Goal: Information Seeking & Learning: Learn about a topic

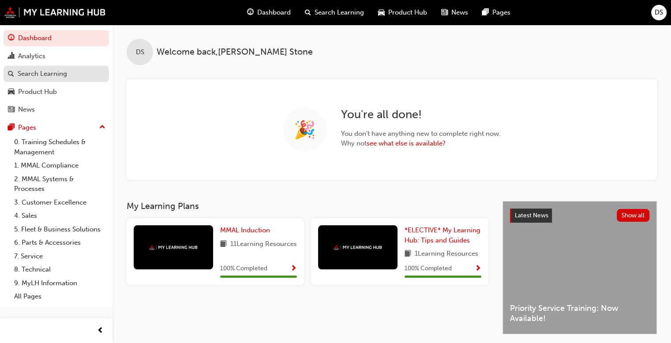
click at [40, 71] on div "Search Learning" at bounding box center [42, 74] width 49 height 10
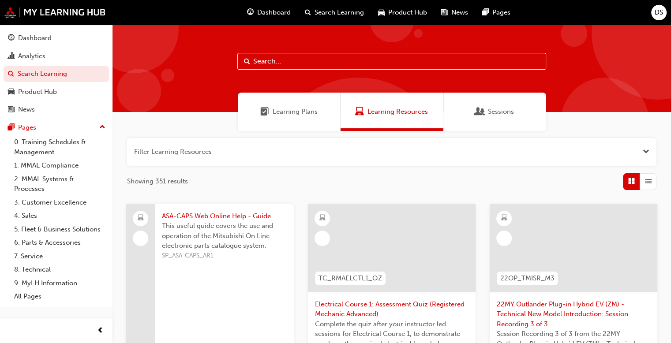
click at [292, 113] on span "Learning Plans" at bounding box center [295, 112] width 45 height 10
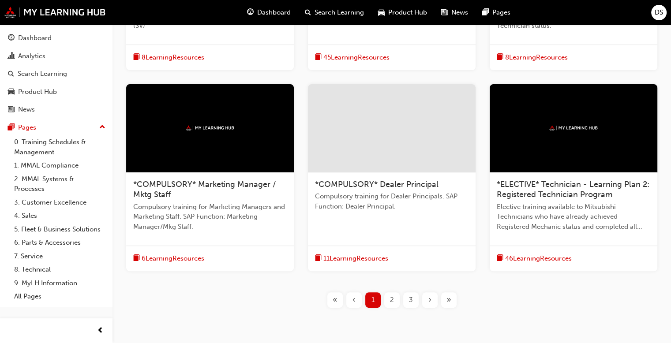
scroll to position [357, 0]
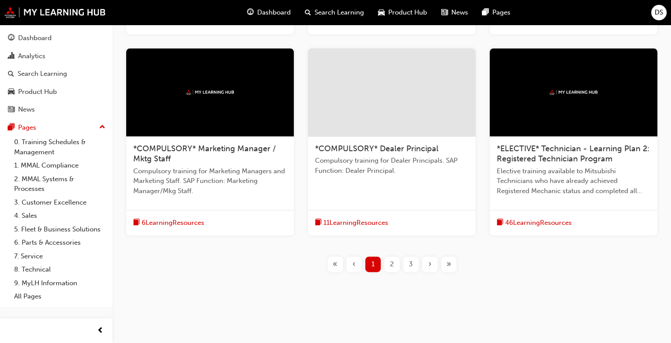
click at [447, 265] on span "»" at bounding box center [448, 264] width 5 height 10
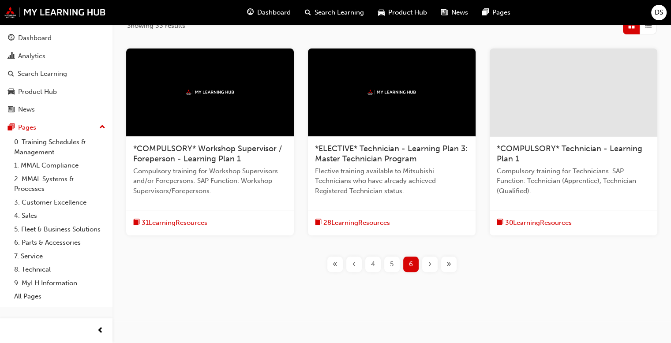
click at [183, 219] on span "31 Learning Resources" at bounding box center [175, 223] width 66 height 10
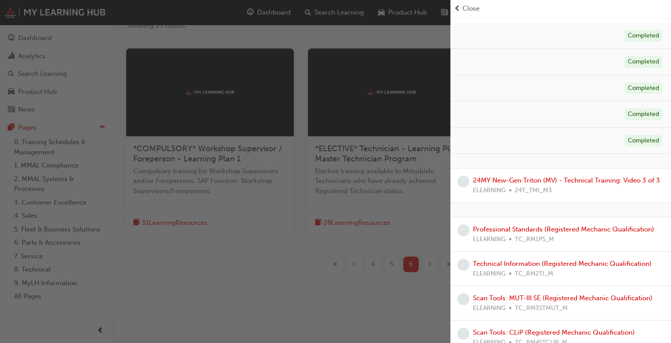
scroll to position [88, 0]
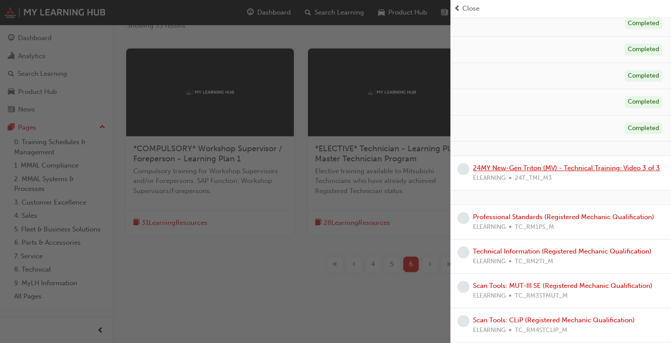
click at [564, 168] on link "24MY New-Gen Triton (MV) - Technical Training: Video 3 of 3" at bounding box center [566, 168] width 187 height 8
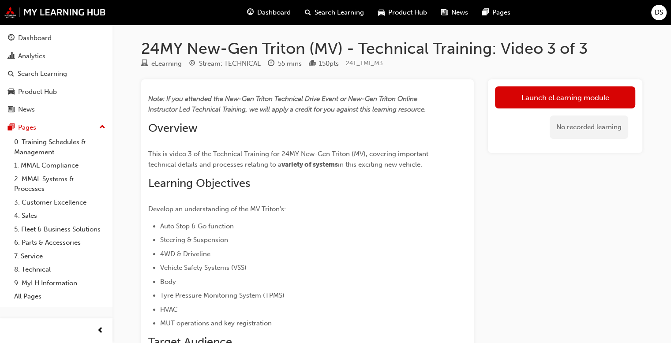
click at [555, 97] on link "Launch eLearning module" at bounding box center [565, 97] width 140 height 22
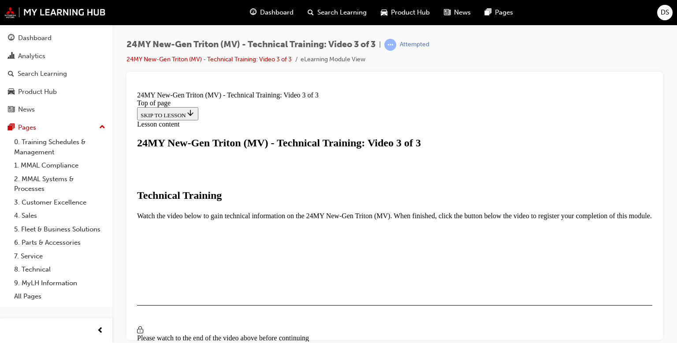
click at [223, 327] on div "I HAVE WATCHED THIS VIDEO" at bounding box center [182, 330] width 82 height 7
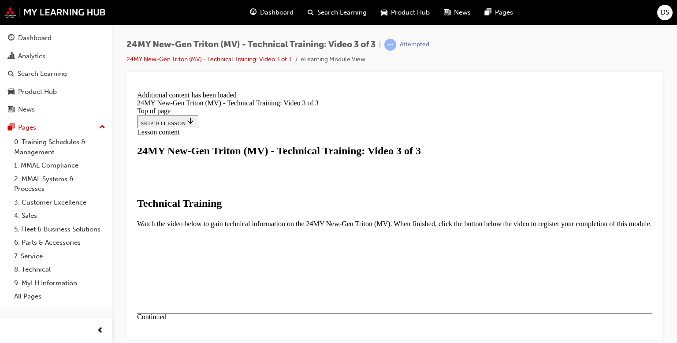
scroll to position [353, 0]
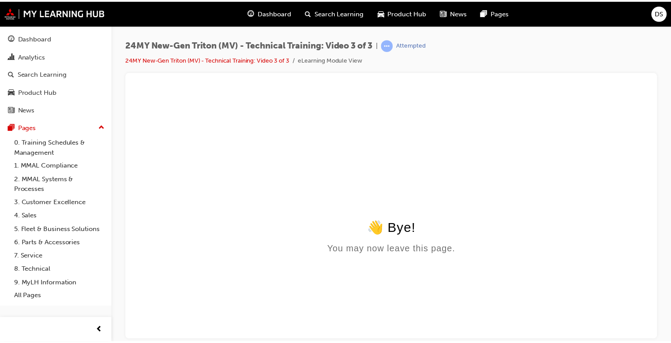
scroll to position [0, 0]
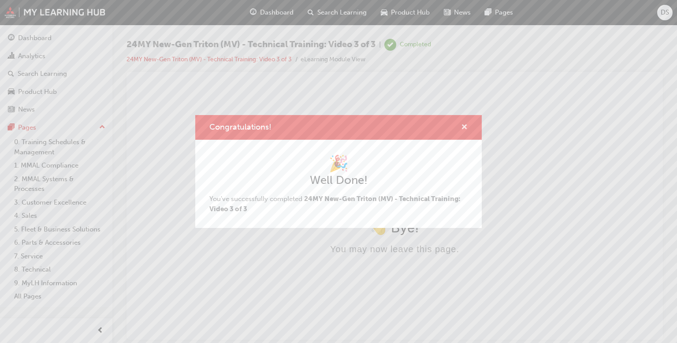
click at [466, 126] on span "cross-icon" at bounding box center [464, 128] width 7 height 8
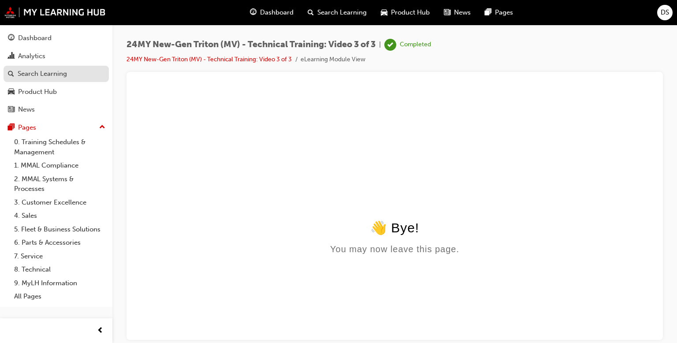
click at [38, 72] on div "Search Learning" at bounding box center [42, 74] width 49 height 10
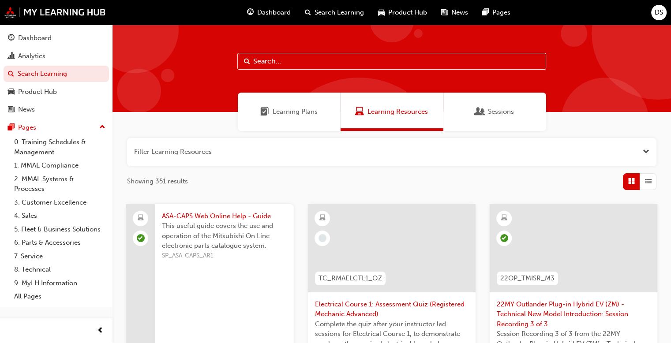
click at [298, 113] on span "Learning Plans" at bounding box center [295, 112] width 45 height 10
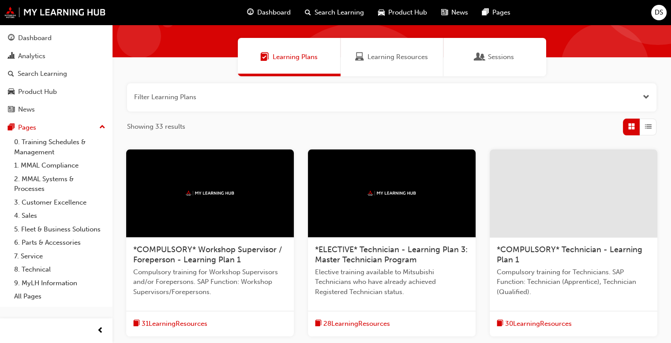
scroll to position [156, 0]
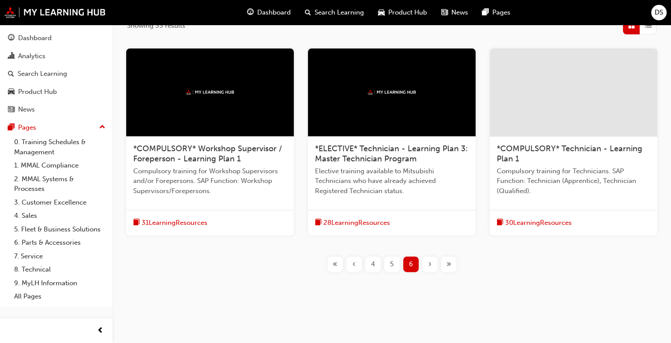
click at [180, 223] on span "31 Learning Resources" at bounding box center [175, 223] width 66 height 10
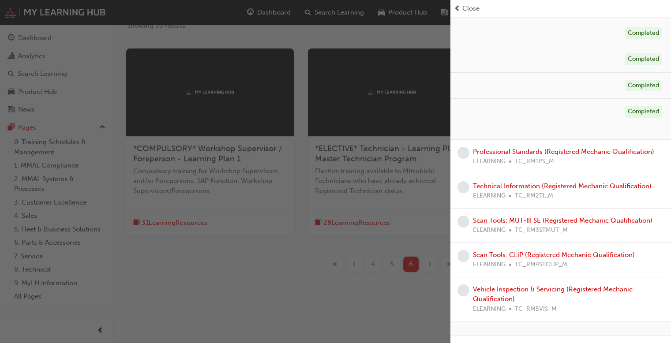
scroll to position [132, 0]
click at [464, 11] on span "Close" at bounding box center [470, 9] width 17 height 10
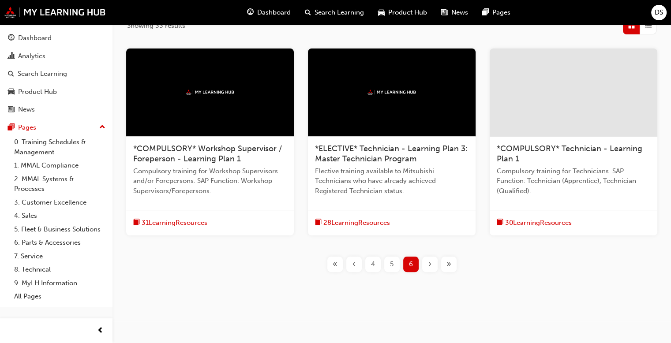
click at [360, 223] on span "28 Learning Resources" at bounding box center [356, 223] width 67 height 10
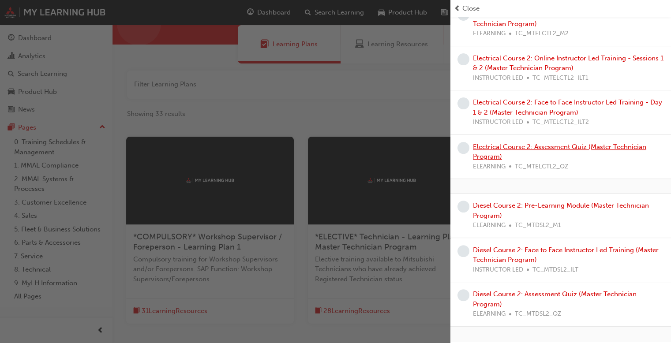
scroll to position [220, 0]
click at [469, 8] on span "Close" at bounding box center [470, 9] width 17 height 10
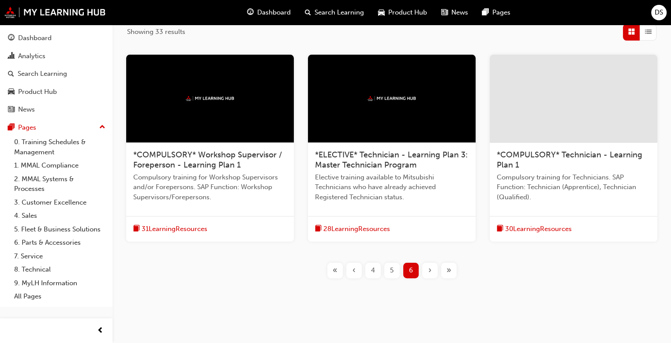
scroll to position [156, 0]
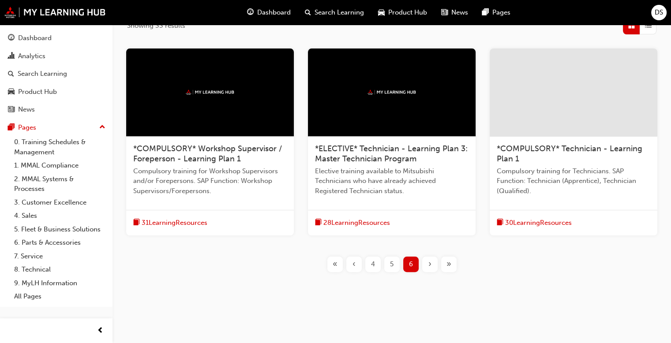
click at [394, 265] on div "5" at bounding box center [391, 264] width 15 height 15
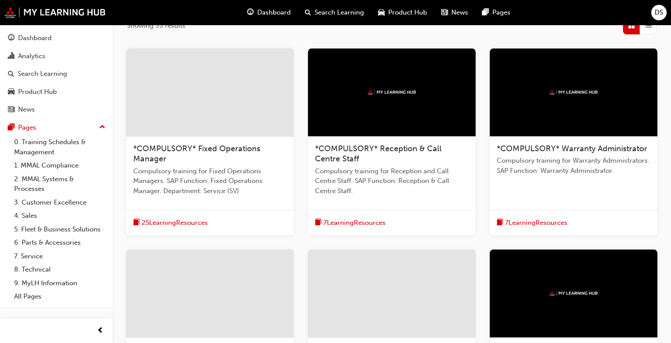
click at [353, 221] on span "7 Learning Resources" at bounding box center [354, 223] width 62 height 10
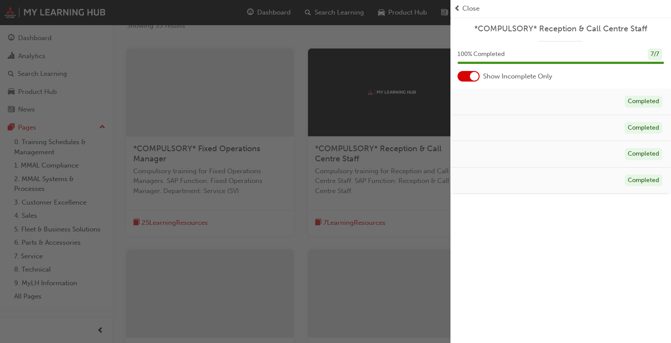
click at [469, 7] on span "Close" at bounding box center [470, 9] width 17 height 10
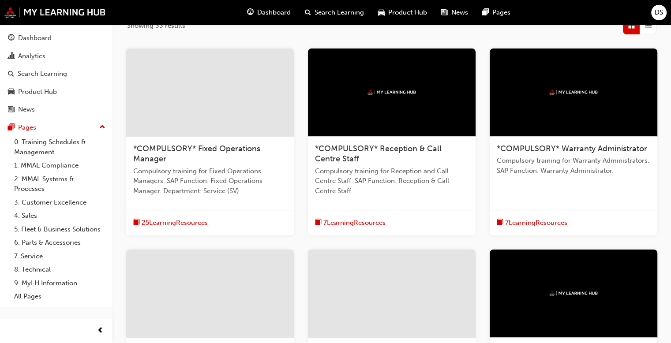
click at [529, 219] on span "7 Learning Resources" at bounding box center [536, 223] width 62 height 10
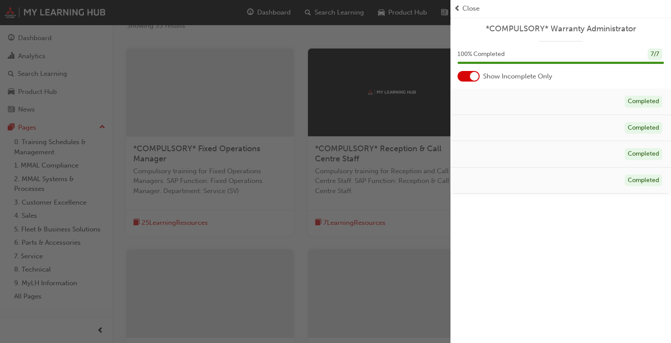
click at [470, 11] on span "Close" at bounding box center [470, 9] width 17 height 10
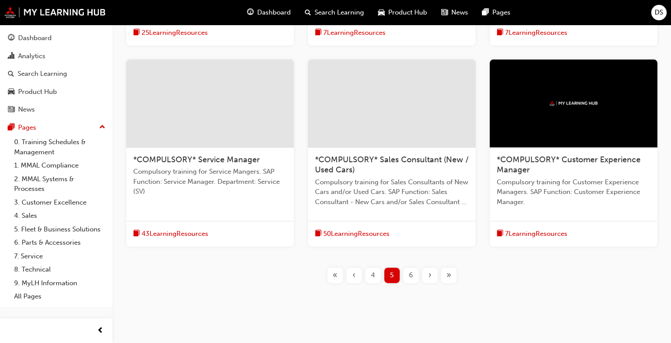
scroll to position [357, 0]
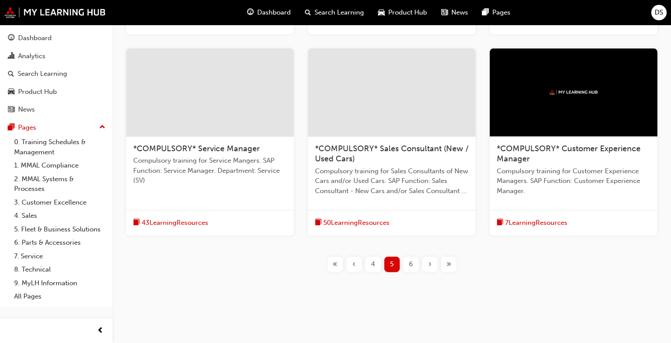
click at [176, 224] on span "43 Learning Resources" at bounding box center [175, 223] width 67 height 10
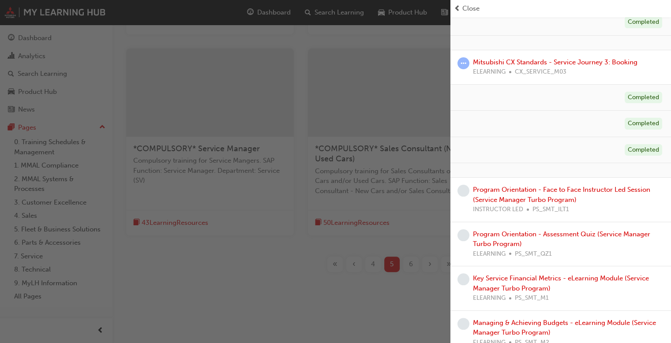
scroll to position [132, 0]
click at [466, 10] on span "Close" at bounding box center [470, 9] width 17 height 10
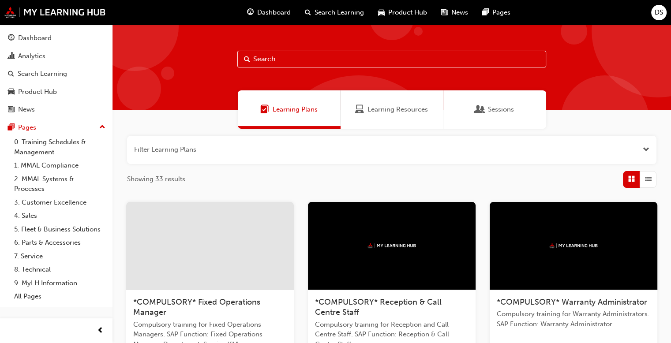
scroll to position [0, 0]
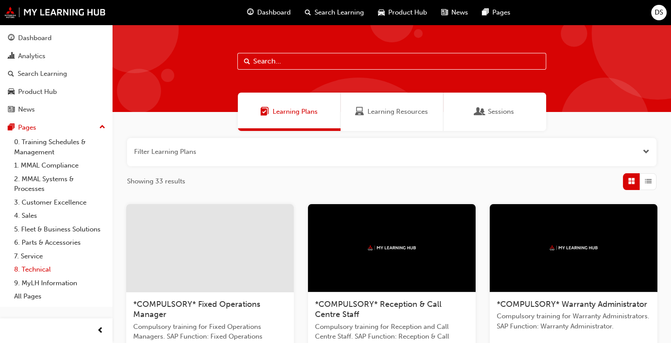
click at [38, 268] on link "8. Technical" at bounding box center [60, 270] width 98 height 14
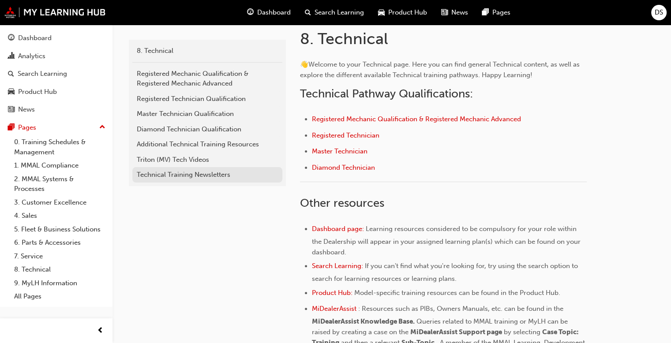
scroll to position [176, 0]
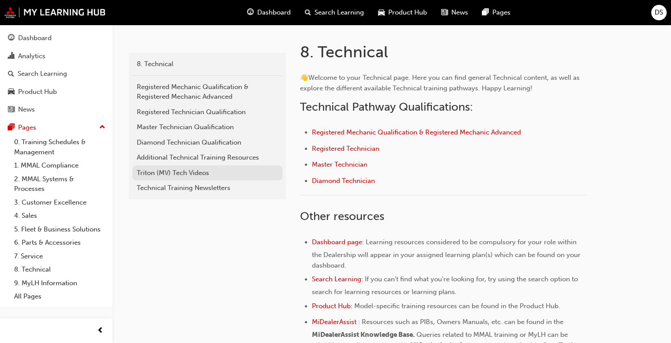
click at [190, 172] on div "Triton (MV) Tech Videos" at bounding box center [207, 173] width 141 height 10
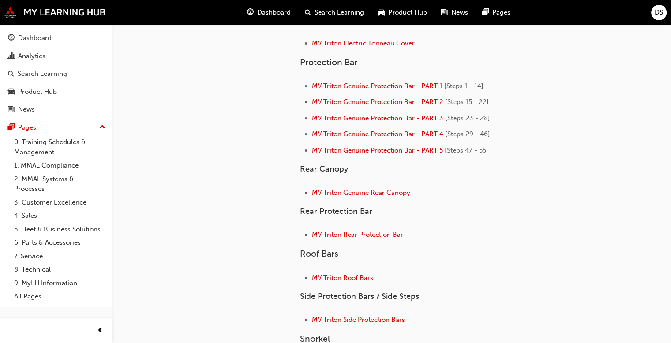
scroll to position [265, 0]
click at [493, 198] on div "General videos MV Triton Battery Disconnection MV Triton FCTA enablement proces…" at bounding box center [443, 136] width 287 height 636
click at [359, 191] on span "MV Triton Genuine Rear Canopy" at bounding box center [361, 192] width 98 height 8
